Goal: Communication & Community: Ask a question

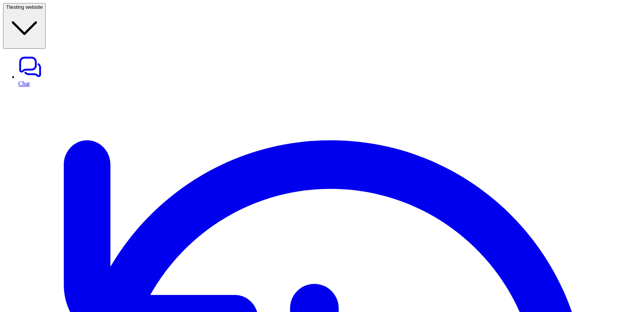
scroll to position [0, 11]
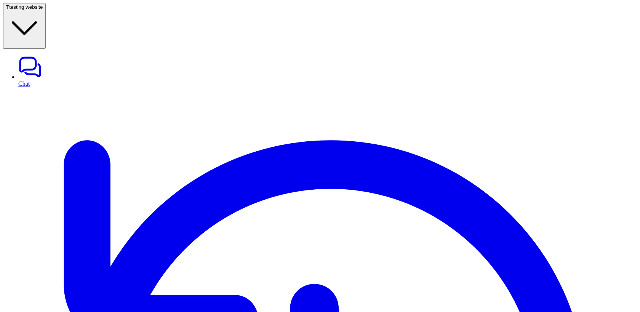
scroll to position [49, 0]
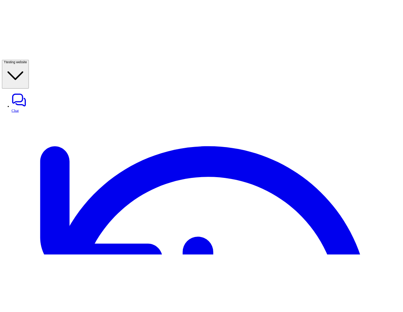
scroll to position [49, 0]
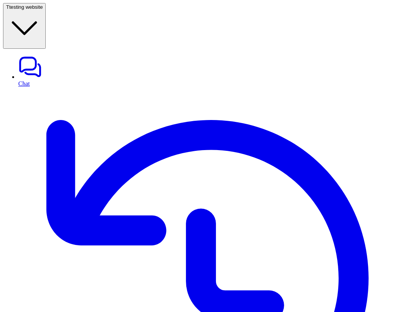
scroll to position [34, 0]
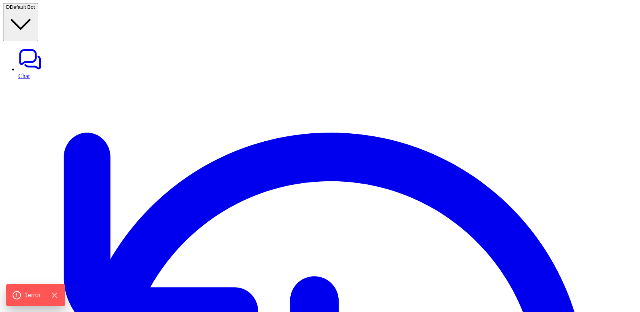
type textarea "**********"
click at [59, 297] on icon "Hide Errors" at bounding box center [56, 295] width 10 height 10
click at [35, 10] on span "Default Bot" at bounding box center [22, 7] width 25 height 6
